Goal: Transaction & Acquisition: Download file/media

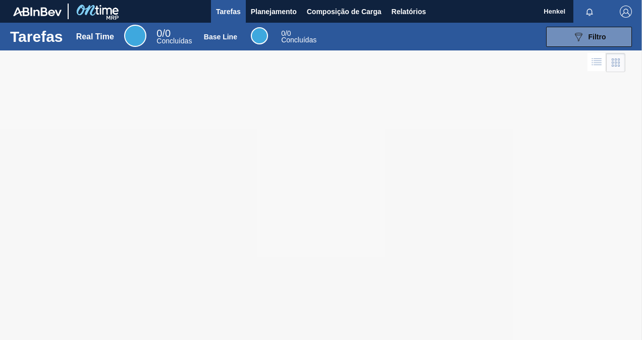
click at [40, 98] on div at bounding box center [321, 195] width 642 height 290
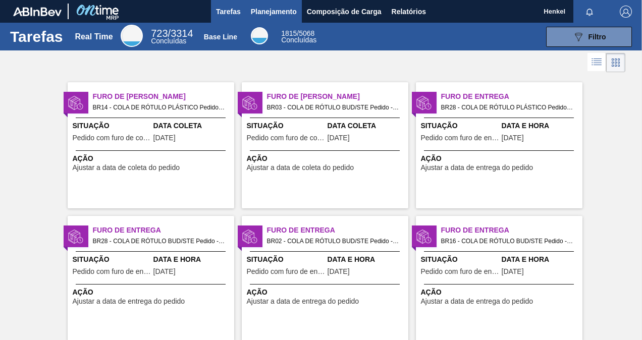
click at [292, 8] on span "Planejamento" at bounding box center [274, 12] width 46 height 12
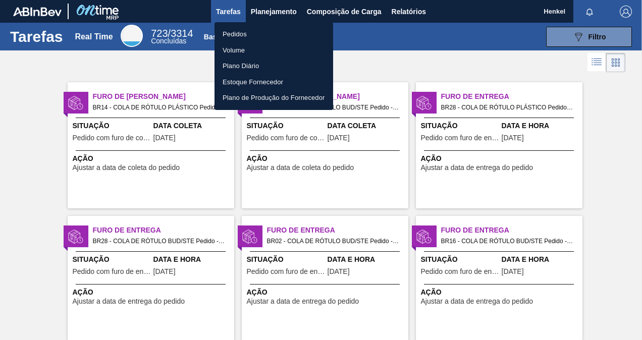
click at [408, 8] on div at bounding box center [321, 170] width 642 height 340
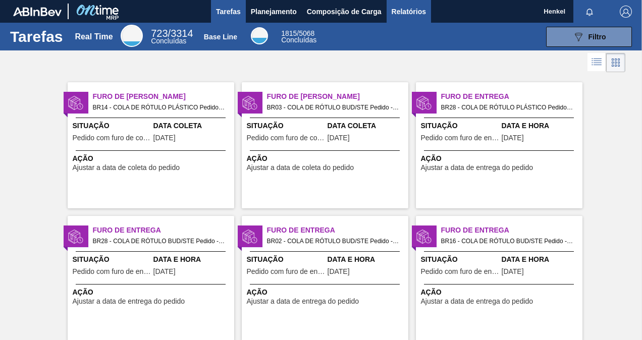
click at [411, 11] on span "Relatórios" at bounding box center [409, 12] width 34 height 12
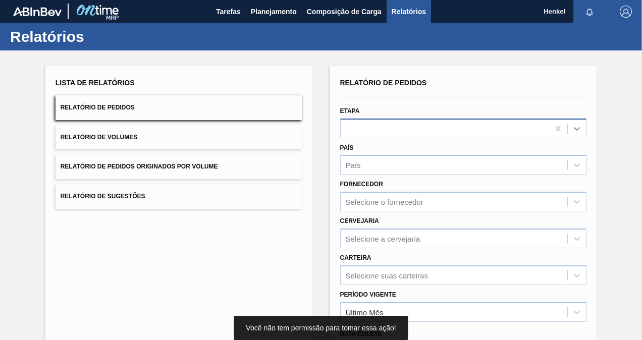
click at [576, 125] on icon at bounding box center [577, 129] width 10 height 10
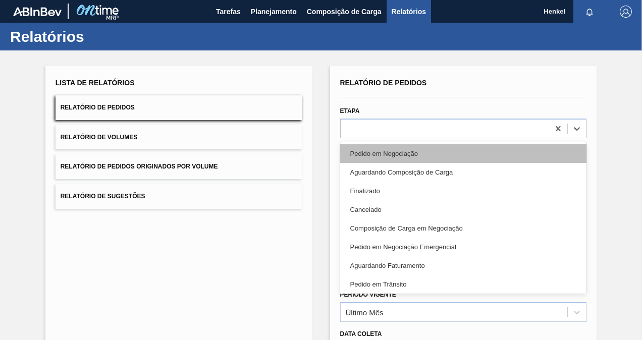
click at [452, 150] on div "Pedido em Negociação" at bounding box center [463, 153] width 247 height 19
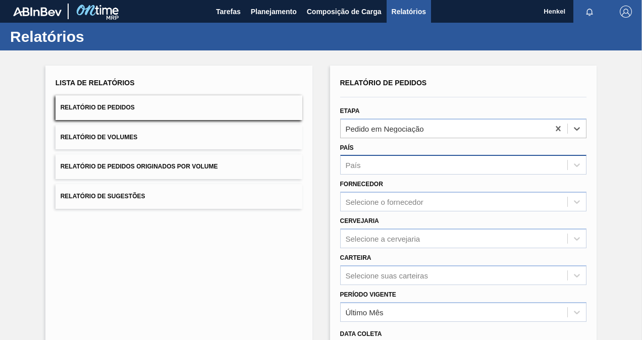
click at [449, 166] on div "País" at bounding box center [454, 165] width 227 height 15
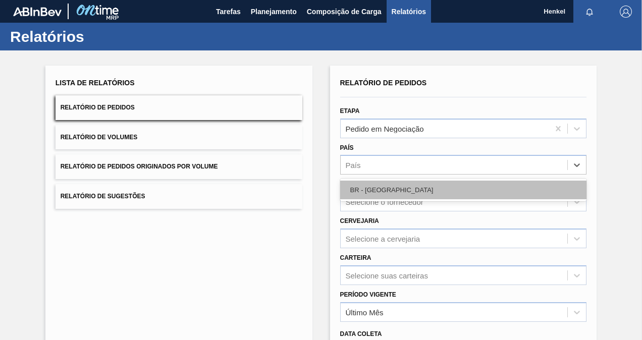
click at [416, 189] on div "BR - [GEOGRAPHIC_DATA]" at bounding box center [463, 190] width 247 height 19
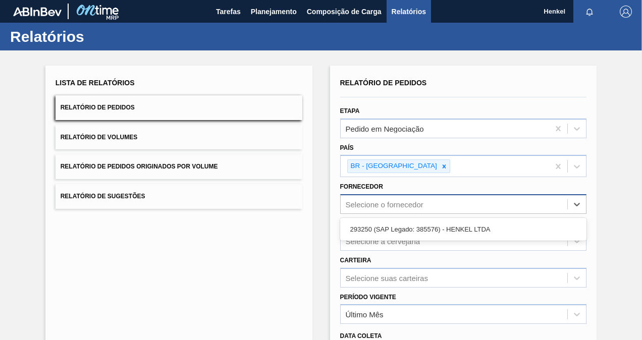
click at [432, 204] on div "Selecione o fornecedor" at bounding box center [454, 204] width 227 height 15
click at [418, 230] on div "293250 (SAP Legado: 385576) - HENKEL LTDA" at bounding box center [463, 229] width 247 height 19
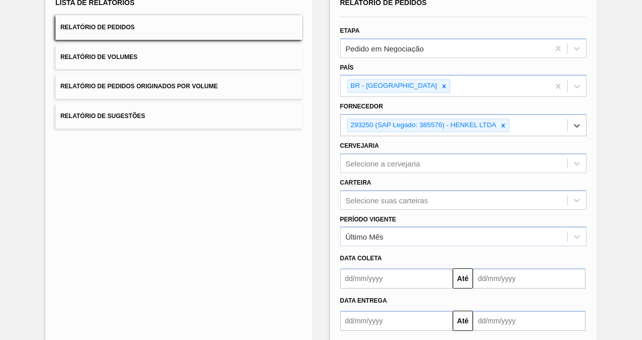
scroll to position [130, 0]
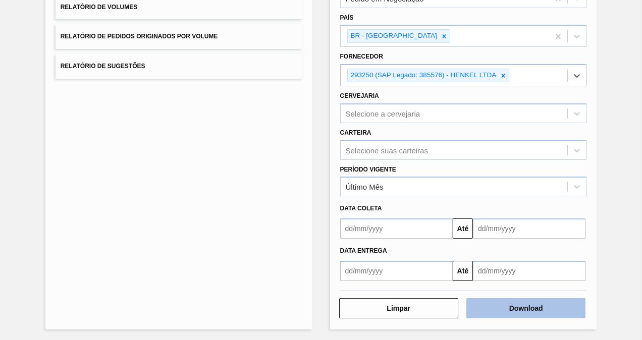
click at [512, 306] on button "Download" at bounding box center [526, 308] width 119 height 20
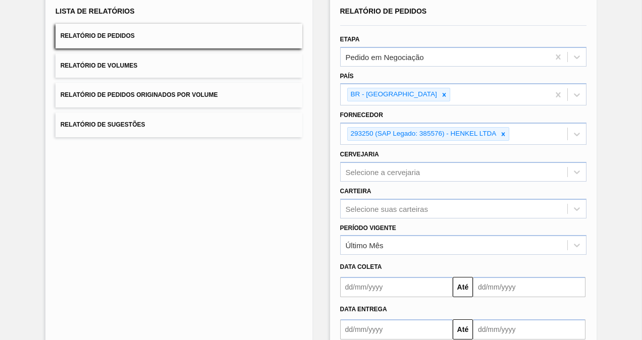
scroll to position [0, 0]
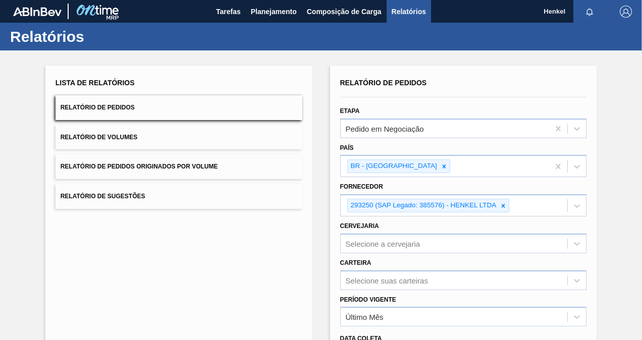
click at [615, 66] on div "Lista de Relatórios Relatório de Pedidos Relatório de Volumes Relatório de Pedi…" at bounding box center [321, 261] width 642 height 422
click at [627, 12] on img "button" at bounding box center [626, 12] width 12 height 12
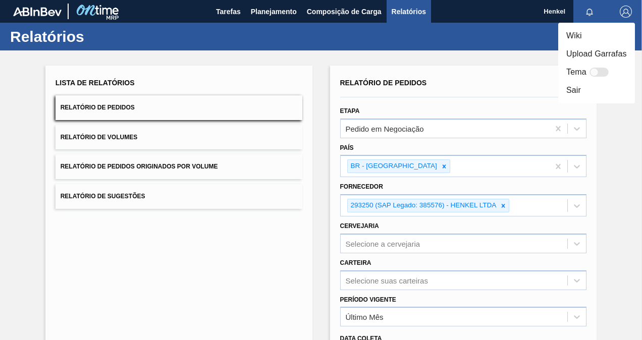
click at [575, 90] on li "Sair" at bounding box center [596, 90] width 77 height 18
